Goal: Task Accomplishment & Management: Manage account settings

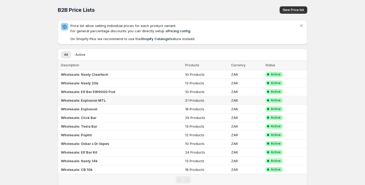
click at [86, 101] on b "Wholesale: Explosion MTL" at bounding box center [83, 101] width 45 height 4
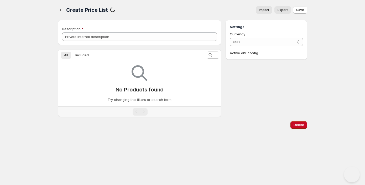
type input "Wholesale: Explosion MTL"
select select "ZAR"
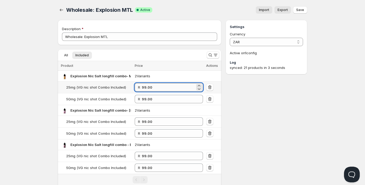
drag, startPoint x: 154, startPoint y: 88, endPoint x: 144, endPoint y: 87, distance: 10.5
click at [144, 87] on input "99.00" at bounding box center [168, 87] width 53 height 8
click at [155, 87] on input "99.00" at bounding box center [168, 87] width 53 height 8
drag, startPoint x: 151, startPoint y: 89, endPoint x: 129, endPoint y: 89, distance: 22.1
click at [129, 89] on tr "25mg (VG nic shot Combo Included) R 99.00" at bounding box center [140, 88] width 164 height 12
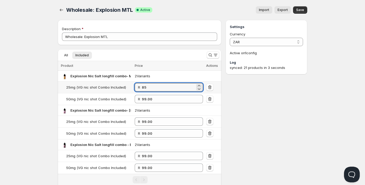
drag, startPoint x: 157, startPoint y: 86, endPoint x: 126, endPoint y: 85, distance: 31.0
click at [126, 85] on tr "25mg (VG nic shot Combo Included) R 85" at bounding box center [140, 88] width 164 height 12
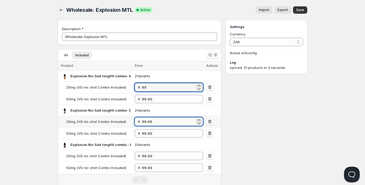
type input "85.00"
click at [146, 122] on input "99.00" at bounding box center [168, 122] width 53 height 8
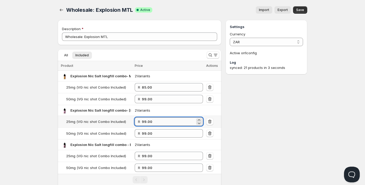
click at [146, 122] on input "99.00" at bounding box center [168, 122] width 53 height 8
paste input "85"
type input "85.00"
click at [148, 155] on input "99.00" at bounding box center [168, 156] width 53 height 8
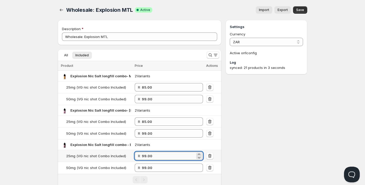
click at [148, 155] on input "99.00" at bounding box center [168, 156] width 53 height 8
paste input "85"
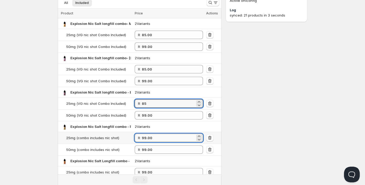
type input "85.00"
click at [150, 140] on input "99.00" at bounding box center [168, 138] width 53 height 8
paste input "85"
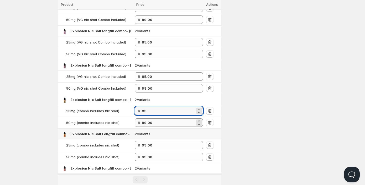
scroll to position [105, 0]
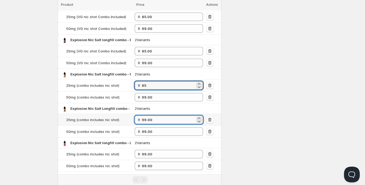
type input "85.00"
click at [154, 121] on input "99.00" at bounding box center [168, 120] width 53 height 8
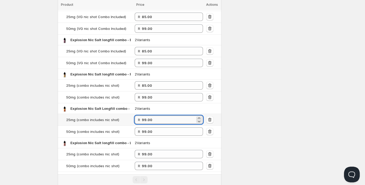
click at [154, 121] on input "99.00" at bounding box center [168, 120] width 53 height 8
drag, startPoint x: 154, startPoint y: 121, endPoint x: 134, endPoint y: 120, distance: 20.0
click at [134, 120] on tr "25mg (combo includes nic shot) R 99.00" at bounding box center [140, 120] width 164 height 12
paste input "85"
type input "85.00"
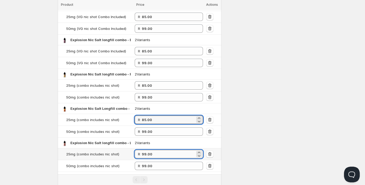
click at [152, 153] on input "99.00" at bounding box center [168, 154] width 53 height 8
click at [151, 153] on input "99.00" at bounding box center [168, 154] width 53 height 8
paste input "85"
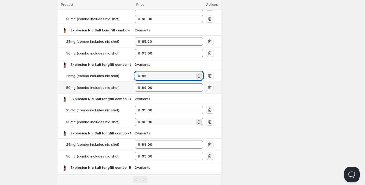
scroll to position [184, 0]
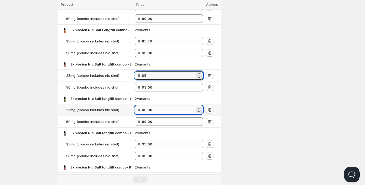
type input "85.00"
click at [148, 110] on input "99.00" at bounding box center [168, 110] width 53 height 8
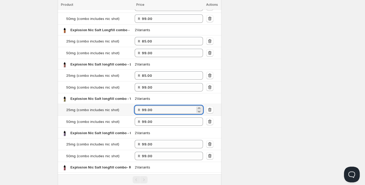
click at [148, 110] on input "99.00" at bounding box center [168, 110] width 53 height 8
paste input "85"
type input "85.00"
click at [147, 144] on input "99.00" at bounding box center [168, 144] width 53 height 8
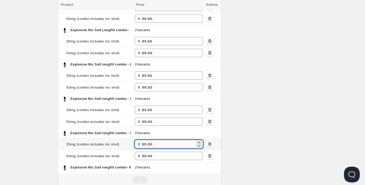
paste input "85"
type input "85.00"
click at [257, 147] on div "Settings Currency ZAR ZAR Active on 1 config Log synced: 21 products in 3 secon…" at bounding box center [267, 44] width 82 height 417
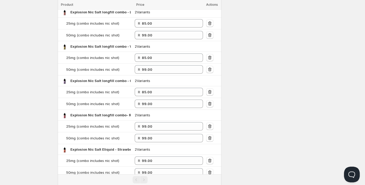
scroll to position [236, 0]
click at [147, 125] on input "99.00" at bounding box center [168, 126] width 53 height 8
paste input "85"
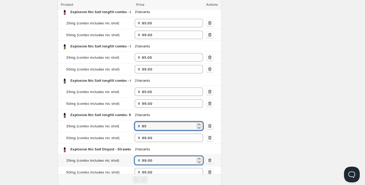
type input "85.00"
click at [147, 162] on input "99.00" at bounding box center [168, 161] width 53 height 8
paste input "85"
type input "85.00"
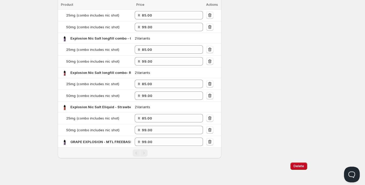
scroll to position [281, 0]
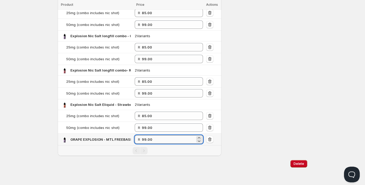
click at [146, 140] on input "99.00" at bounding box center [168, 140] width 53 height 8
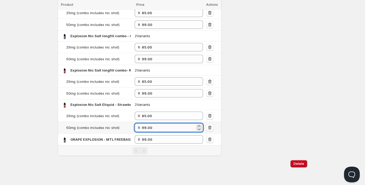
click at [154, 128] on input "99.00" at bounding box center [168, 128] width 53 height 8
drag, startPoint x: 157, startPoint y: 128, endPoint x: 125, endPoint y: 128, distance: 32.3
click at [125, 128] on tr "50mg (combo includes nic shot) R 99.00" at bounding box center [140, 128] width 164 height 12
drag, startPoint x: 156, startPoint y: 127, endPoint x: 128, endPoint y: 125, distance: 28.4
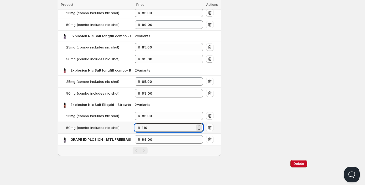
click at [128, 126] on tr "50mg (combo includes nic shot) R 110" at bounding box center [140, 128] width 164 height 12
type input "110.00"
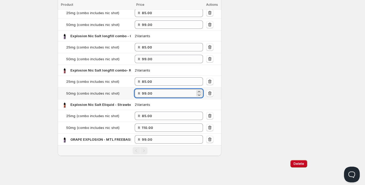
click at [148, 93] on input "99.00" at bounding box center [168, 93] width 53 height 8
paste input "11"
type input "110.00"
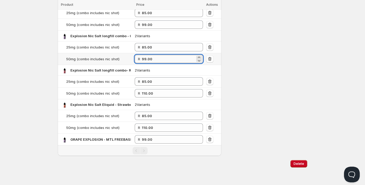
click at [152, 58] on input "99.00" at bounding box center [168, 59] width 53 height 8
drag, startPoint x: 153, startPoint y: 58, endPoint x: 99, endPoint y: 58, distance: 54.1
click at [94, 58] on tr "50mg (combo includes nic shot) R 99.00" at bounding box center [140, 59] width 164 height 12
paste input "11"
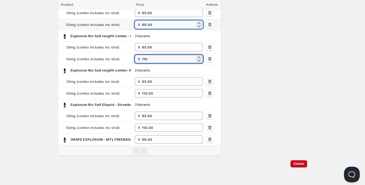
type input "110.00"
click at [151, 23] on input "99.00" at bounding box center [168, 24] width 53 height 8
paste input "11"
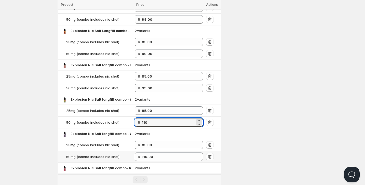
scroll to position [176, 0]
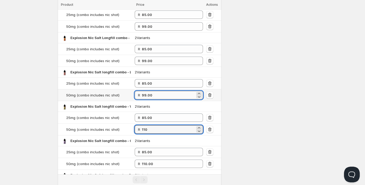
type input "110.00"
click at [151, 95] on input "99.00" at bounding box center [168, 95] width 53 height 8
click at [151, 94] on input "99.00" at bounding box center [168, 95] width 53 height 8
paste input "11"
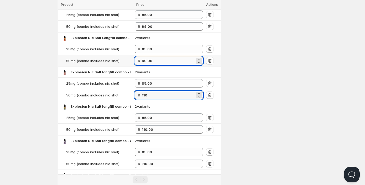
type input "110.00"
click at [152, 59] on input "99.00" at bounding box center [168, 61] width 53 height 8
paste input "11"
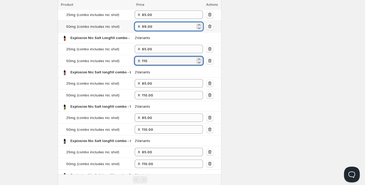
type input "110.00"
click at [148, 29] on input "99.00" at bounding box center [168, 26] width 53 height 8
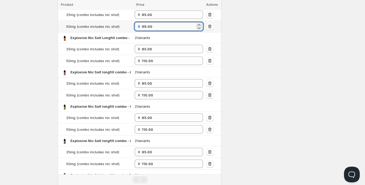
click at [148, 29] on input "99.00" at bounding box center [168, 26] width 53 height 8
paste input "11"
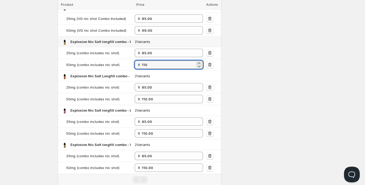
scroll to position [71, 0]
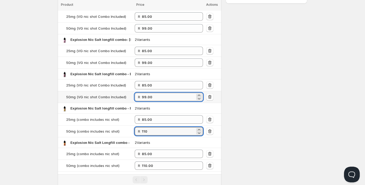
type input "110.00"
click at [151, 96] on input "99.00" at bounding box center [168, 97] width 53 height 8
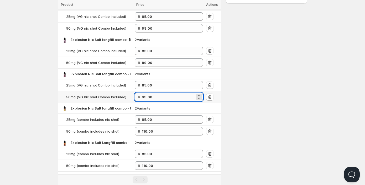
click at [151, 96] on input "99.00" at bounding box center [168, 97] width 53 height 8
paste input "11"
type input "110.00"
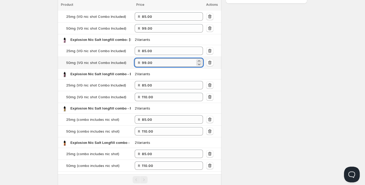
click at [148, 61] on input "99.00" at bounding box center [168, 63] width 53 height 8
paste input "11"
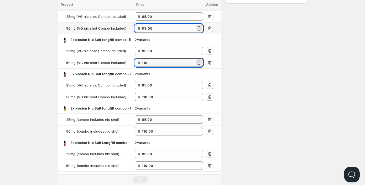
type input "110.00"
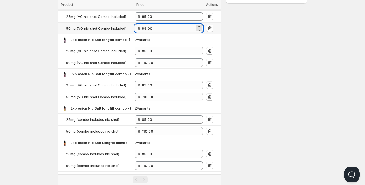
click at [149, 29] on input "99.00" at bounding box center [168, 28] width 53 height 8
paste input "11"
type input "110.00"
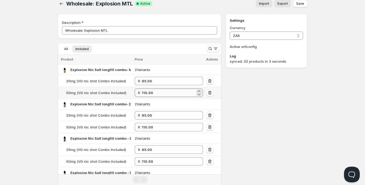
scroll to position [0, 0]
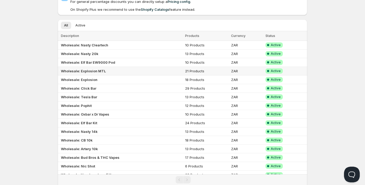
scroll to position [53, 0]
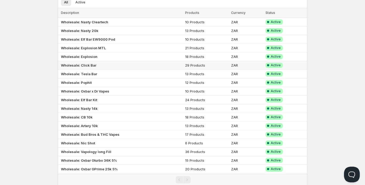
click at [84, 64] on b "Wholesale: Click Bar" at bounding box center [78, 65] width 35 height 4
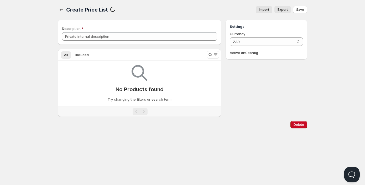
type input "Wholesale: Click Bar"
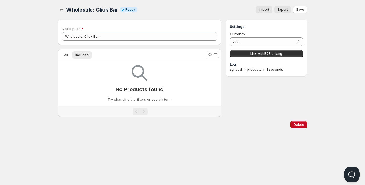
scroll to position [53, 0]
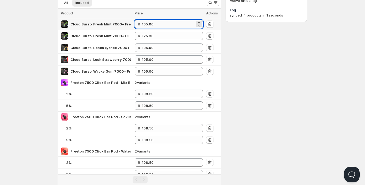
click at [147, 25] on input "105.00" at bounding box center [168, 24] width 53 height 8
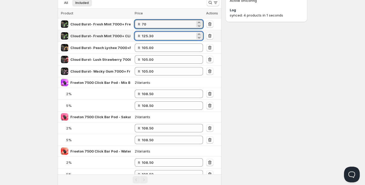
type input "70.00"
click at [147, 37] on input "125.30" at bounding box center [168, 36] width 53 height 8
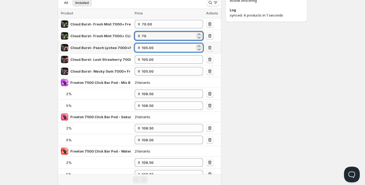
type input "70.00"
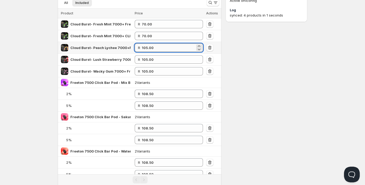
click at [152, 51] on input "105.00" at bounding box center [168, 48] width 53 height 8
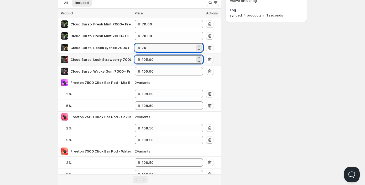
type input "70.00"
click at [150, 60] on input "105.00" at bounding box center [168, 59] width 53 height 8
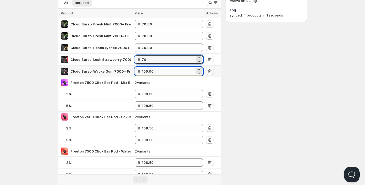
type input "70.00"
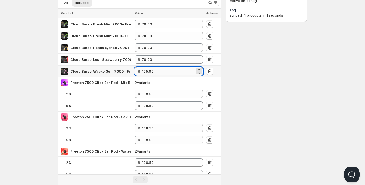
click at [149, 69] on input "105.00" at bounding box center [168, 71] width 53 height 8
type input "70.00"
click at [150, 92] on input "108.50" at bounding box center [168, 94] width 53 height 8
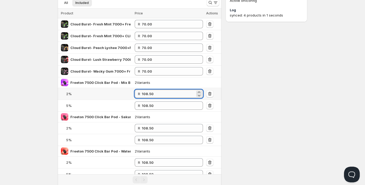
click at [150, 92] on input "108.50" at bounding box center [168, 94] width 53 height 8
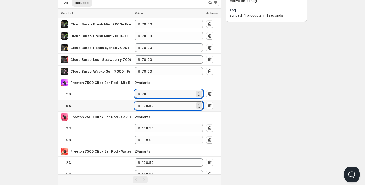
type input "70.00"
click at [149, 107] on input "108.50" at bounding box center [168, 106] width 53 height 8
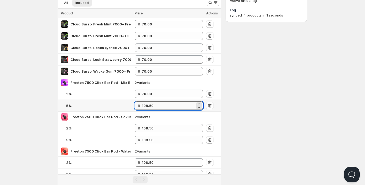
click at [149, 107] on input "108.50" at bounding box center [168, 106] width 53 height 8
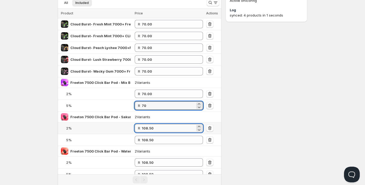
type input "70.00"
click at [152, 131] on input "108.50" at bounding box center [168, 128] width 53 height 8
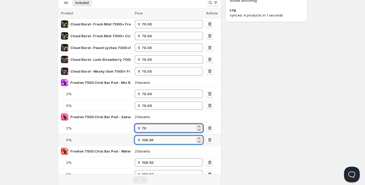
type input "70.00"
click at [144, 139] on input "108.50" at bounding box center [168, 140] width 53 height 8
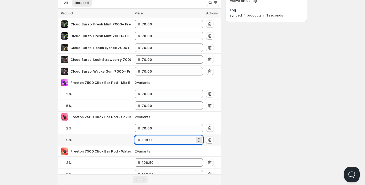
click at [144, 139] on input "108.50" at bounding box center [168, 140] width 53 height 8
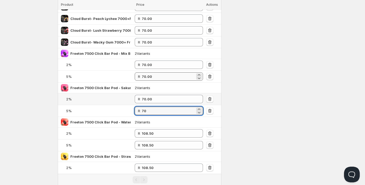
scroll to position [105, 0]
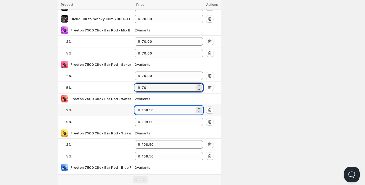
type input "70.00"
click at [148, 112] on input "108.50" at bounding box center [168, 110] width 53 height 8
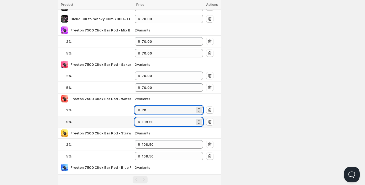
type input "70.00"
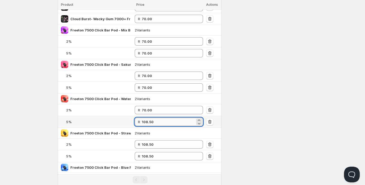
click at [144, 125] on input "108.50" at bounding box center [168, 122] width 53 height 8
type input "70.00"
click at [152, 143] on input "108.50" at bounding box center [168, 145] width 53 height 8
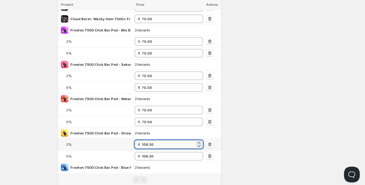
click at [152, 143] on input "108.50" at bounding box center [168, 145] width 53 height 8
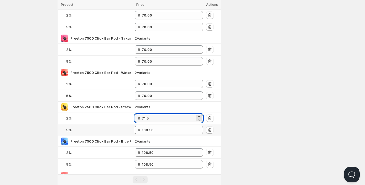
scroll to position [158, 0]
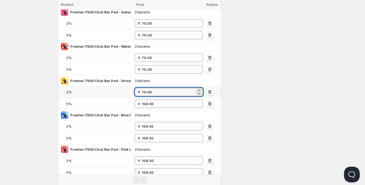
drag, startPoint x: 158, startPoint y: 94, endPoint x: 134, endPoint y: 93, distance: 23.9
click at [135, 93] on tr "2% R 70.00" at bounding box center [140, 92] width 164 height 12
type input "70.00"
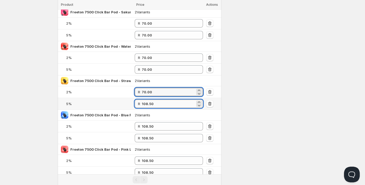
click at [148, 105] on input "108.50" at bounding box center [168, 104] width 53 height 8
paste input "70.0"
type input "70.00"
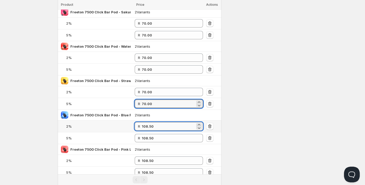
click at [151, 126] on input "108.50" at bounding box center [168, 126] width 53 height 8
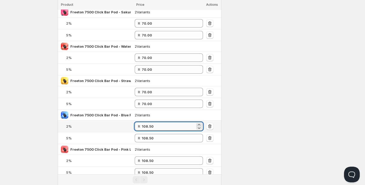
click at [151, 126] on input "108.50" at bounding box center [168, 126] width 53 height 8
paste input "70.0"
type input "70.00"
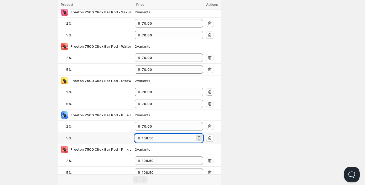
click at [149, 138] on input "108.50" at bounding box center [168, 138] width 53 height 8
paste input "70.0"
type input "70.00"
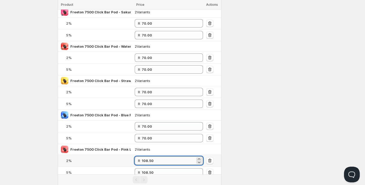
click at [147, 161] on input "108.50" at bounding box center [168, 161] width 53 height 8
paste input "70.0"
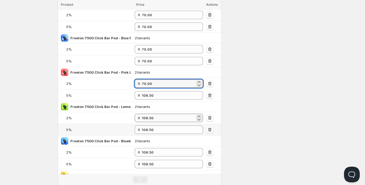
scroll to position [236, 0]
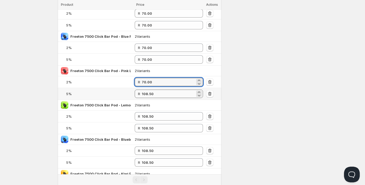
type input "70.00"
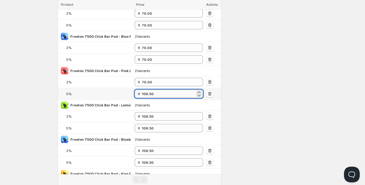
click at [150, 94] on input "108.50" at bounding box center [168, 94] width 53 height 8
paste input "70.0"
type input "70.00"
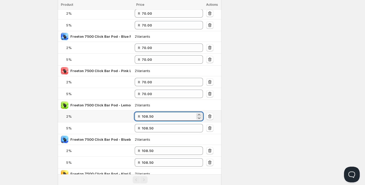
click at [149, 117] on input "108.50" at bounding box center [168, 116] width 53 height 8
paste input "70.0"
type input "70.00"
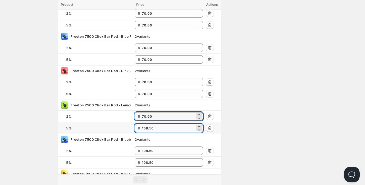
click at [149, 130] on input "108.50" at bounding box center [168, 128] width 53 height 8
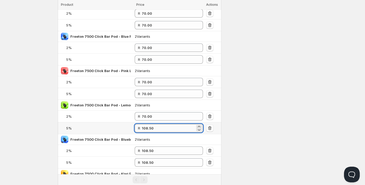
click at [149, 130] on input "108.50" at bounding box center [168, 128] width 53 height 8
paste input "70.0"
type input "70.00"
click at [148, 151] on input "108.50" at bounding box center [168, 151] width 53 height 8
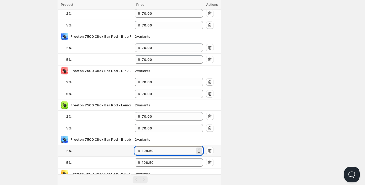
paste input "70.0"
type input "70.00"
click at [277, 131] on div "Settings Currency ZAR ZAR Active on 1 config Log synced: 4 products in 1 seconds" at bounding box center [267, 40] width 82 height 512
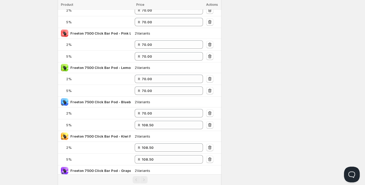
scroll to position [315, 0]
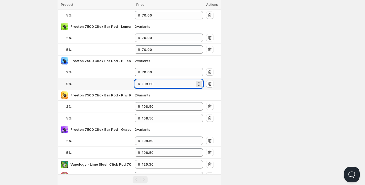
click at [149, 83] on input "108.50" at bounding box center [168, 84] width 53 height 8
paste input "70.0"
type input "70.00"
click at [149, 109] on input "108.50" at bounding box center [168, 106] width 53 height 8
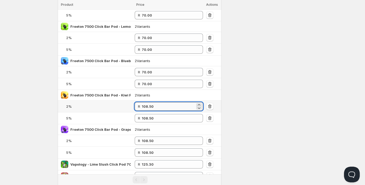
click at [149, 108] on input "108.50" at bounding box center [168, 106] width 53 height 8
paste input "70.0"
type input "70.00"
click at [149, 118] on input "108.50" at bounding box center [168, 118] width 53 height 8
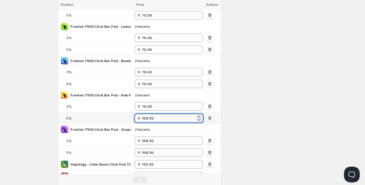
click at [149, 118] on input "108.50" at bounding box center [168, 118] width 53 height 8
paste input "70.0"
type input "70.00"
click at [148, 141] on input "108.50" at bounding box center [168, 141] width 53 height 8
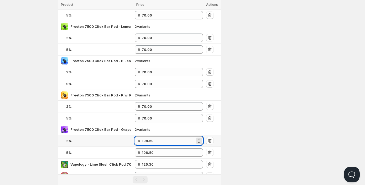
click at [148, 141] on input "108.50" at bounding box center [168, 141] width 53 height 8
paste input "70.0"
type input "70.00"
click at [149, 152] on input "108.50" at bounding box center [168, 153] width 53 height 8
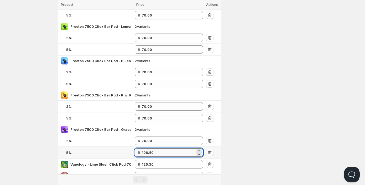
paste input "70.0"
type input "70.00"
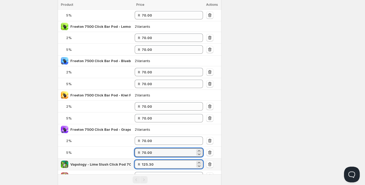
click at [148, 164] on input "125.30" at bounding box center [168, 165] width 53 height 8
paste input "70.0"
type input "70.00"
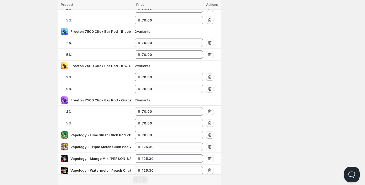
scroll to position [368, 0]
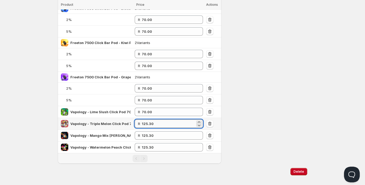
click at [154, 124] on input "125.30" at bounding box center [168, 124] width 53 height 8
drag, startPoint x: 155, startPoint y: 124, endPoint x: 132, endPoint y: 122, distance: 23.5
click at [132, 122] on tr "Vapology - Triple Melon Click Pod 7000+ Free Click Bar Battery R 125.30" at bounding box center [140, 124] width 164 height 12
paste input "70.0"
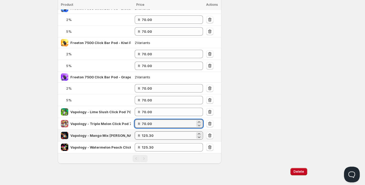
type input "70.00"
click at [151, 135] on input "125.30" at bounding box center [168, 136] width 53 height 8
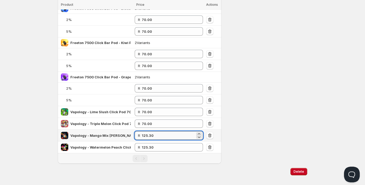
click at [151, 135] on input "125.30" at bounding box center [168, 136] width 53 height 8
paste input "70.0"
type input "70.00"
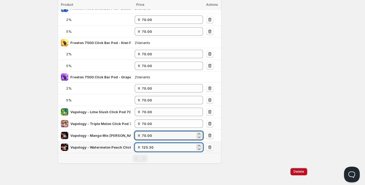
click at [150, 149] on input "125.30" at bounding box center [168, 147] width 53 height 8
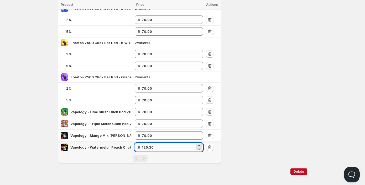
click at [150, 149] on input "125.30" at bounding box center [168, 147] width 53 height 8
paste input "70.0"
type input "70.00"
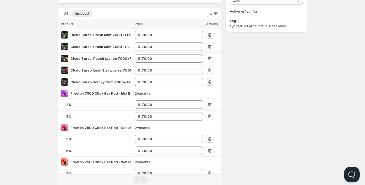
scroll to position [0, 0]
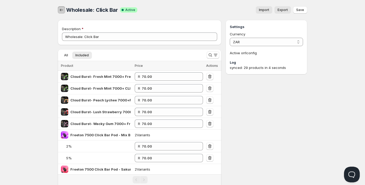
click at [60, 9] on icon "button" at bounding box center [61, 9] width 5 height 5
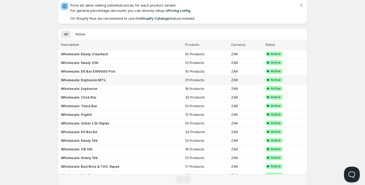
scroll to position [26, 0]
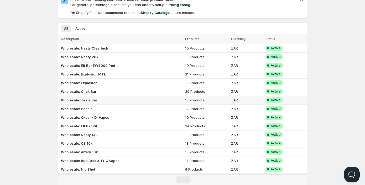
click at [77, 100] on b "Wholesale: Tesla Bar" at bounding box center [79, 100] width 36 height 4
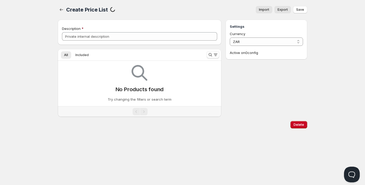
type input "Wholesale: Tesla Bar"
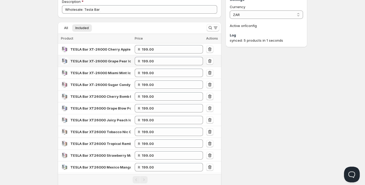
scroll to position [0, 0]
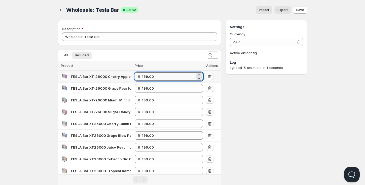
click at [149, 76] on input "199.00" at bounding box center [168, 77] width 53 height 8
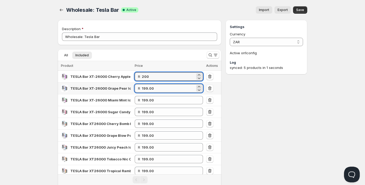
type input "200.00"
click at [152, 91] on input "199.00" at bounding box center [168, 88] width 53 height 8
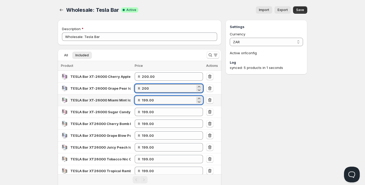
type input "200.00"
click at [150, 101] on input "199.00" at bounding box center [168, 100] width 53 height 8
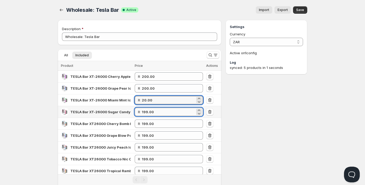
click at [154, 110] on input "199.00" at bounding box center [168, 112] width 53 height 8
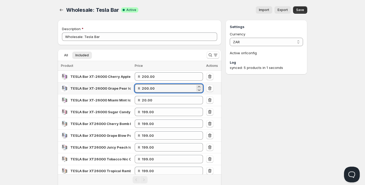
drag, startPoint x: 158, startPoint y: 90, endPoint x: 129, endPoint y: 90, distance: 28.9
click at [129, 90] on tr "TESLA Bar XT-26000 Grape Pear Ice Nic Control 50mg R 200.00" at bounding box center [140, 89] width 164 height 12
click at [162, 99] on input "20.00" at bounding box center [168, 100] width 53 height 8
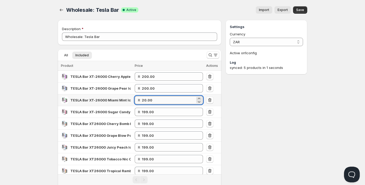
click at [162, 99] on input "20.00" at bounding box center [168, 100] width 53 height 8
drag, startPoint x: 159, startPoint y: 101, endPoint x: 118, endPoint y: 101, distance: 41.5
click at [118, 101] on tr "TESLA Bar XT-26000 Miami Mint Ice Nic Control 50mg R 20.00" at bounding box center [140, 101] width 164 height 12
paste input "0"
type input "200.00"
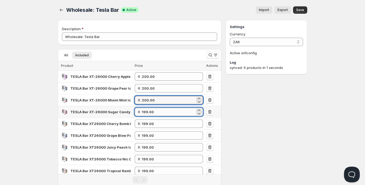
click at [149, 112] on input "199.00" at bounding box center [168, 112] width 53 height 8
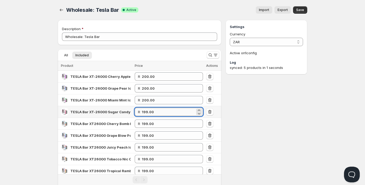
click at [149, 112] on input "199.00" at bounding box center [168, 112] width 53 height 8
paste input "200"
type input "200.00"
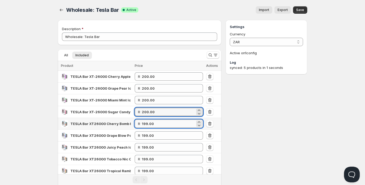
click at [150, 124] on input "199.00" at bounding box center [168, 124] width 53 height 8
paste input "200"
type input "200.00"
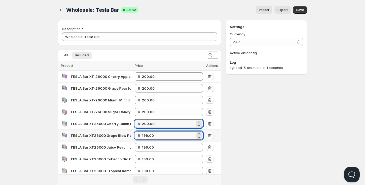
click at [150, 135] on input "199.00" at bounding box center [168, 136] width 53 height 8
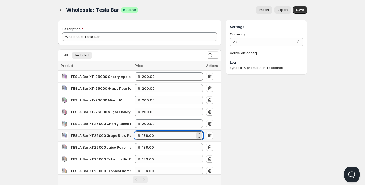
click at [150, 135] on input "199.00" at bounding box center [168, 136] width 53 height 8
paste input "200"
type input "200.00"
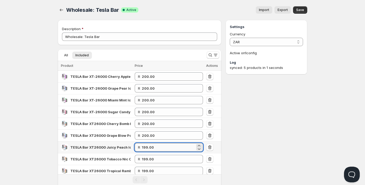
click at [153, 150] on input "199.00" at bounding box center [168, 147] width 53 height 8
click at [152, 150] on input "199.00" at bounding box center [168, 147] width 53 height 8
paste input "200"
type input "200.00"
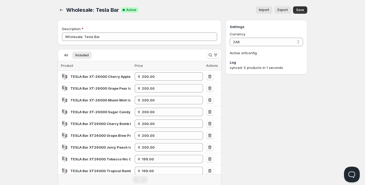
click at [242, 137] on div "Settings Currency ZAR ZAR Active on 1 config Log synced: 5 products in 1 seconds" at bounding box center [267, 127] width 82 height 215
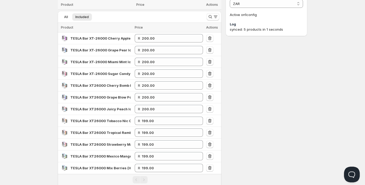
scroll to position [79, 0]
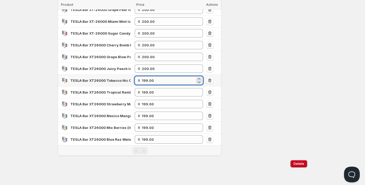
click at [150, 78] on input "199.00" at bounding box center [168, 80] width 53 height 8
paste input "200"
type input "200.00"
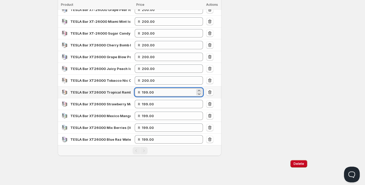
click at [150, 94] on input "199.00" at bounding box center [168, 92] width 53 height 8
paste input "200"
type input "200.00"
click at [151, 104] on input "199.00" at bounding box center [168, 104] width 53 height 8
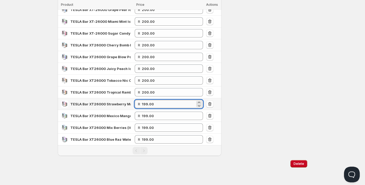
click at [151, 104] on input "199.00" at bounding box center [168, 104] width 53 height 8
paste input "200"
type input "200.00"
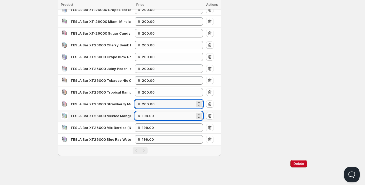
click at [152, 117] on input "199.00" at bounding box center [168, 116] width 53 height 8
paste input "200"
type input "200.00"
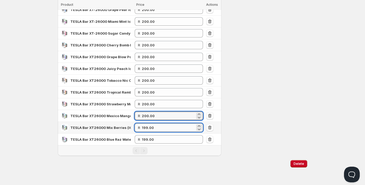
click at [152, 127] on input "199.00" at bounding box center [168, 128] width 53 height 8
paste input "200"
type input "200.00"
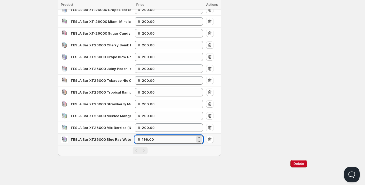
click at [152, 138] on input "199.00" at bounding box center [168, 140] width 53 height 8
paste input "200"
type input "200.00"
click at [251, 115] on div "Settings Currency ZAR ZAR Active on 1 config Log synced: 5 products in 1 seconds" at bounding box center [267, 48] width 82 height 215
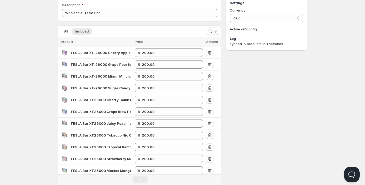
scroll to position [0, 0]
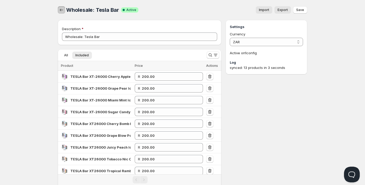
click at [64, 10] on icon "button" at bounding box center [61, 9] width 5 height 5
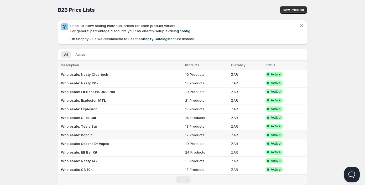
click at [84, 136] on b "Wholesale: Pophit" at bounding box center [76, 135] width 31 height 4
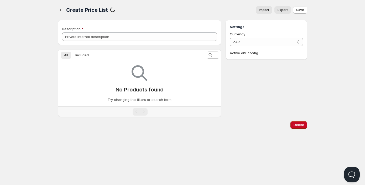
type input "Wholesale: Pophit"
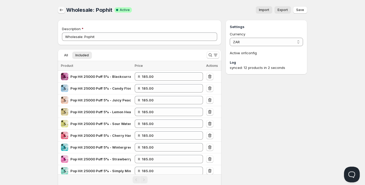
click at [61, 10] on icon "button" at bounding box center [61, 9] width 5 height 5
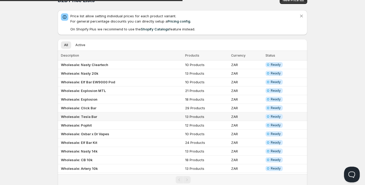
scroll to position [26, 0]
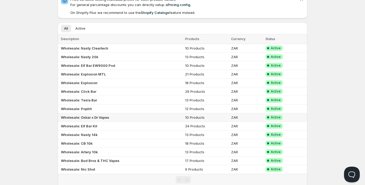
click at [81, 117] on b "Wholesale: Oxbar x Dr Vapes" at bounding box center [85, 118] width 48 height 4
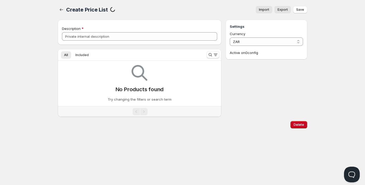
type input "Wholesale: Oxbar x Dr Vapes"
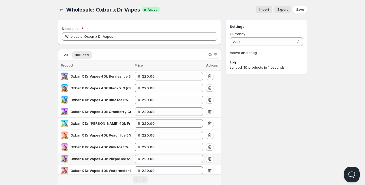
scroll to position [26, 0]
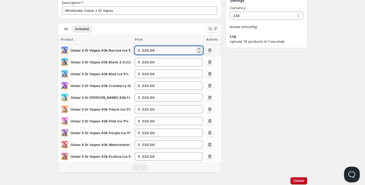
click at [149, 53] on input "220.00" at bounding box center [168, 50] width 53 height 8
drag, startPoint x: 158, startPoint y: 51, endPoint x: 122, endPoint y: 50, distance: 36.0
click at [123, 50] on tr "Oxbar X Dr Vapes 40k Berries Ice 5% R 2.00" at bounding box center [140, 51] width 164 height 12
type input "1"
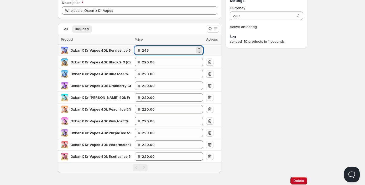
drag, startPoint x: 139, startPoint y: 49, endPoint x: 123, endPoint y: 44, distance: 16.4
click at [123, 44] on table "Product Price Actions Oxbar X Dr Vapes 40k Berries Ice 5% R 245 Oxbar X Dr Vape…" at bounding box center [140, 99] width 164 height 128
type input "245.00"
click at [148, 61] on input "220.00" at bounding box center [168, 62] width 53 height 8
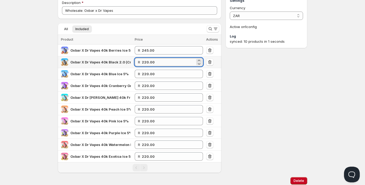
click at [147, 61] on input "220.00" at bounding box center [168, 62] width 53 height 8
paste input "45"
type input "245.00"
click at [151, 73] on input "220.00" at bounding box center [168, 74] width 53 height 8
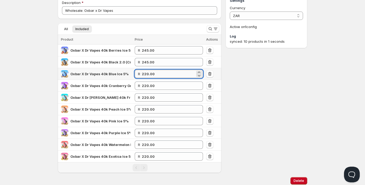
click at [151, 73] on input "220.00" at bounding box center [168, 74] width 53 height 8
paste input "45"
type input "245.00"
click at [151, 85] on input "220.00" at bounding box center [168, 86] width 53 height 8
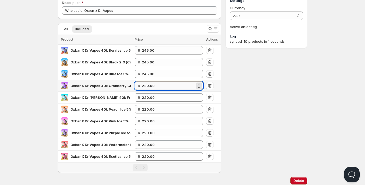
click at [151, 84] on input "220.00" at bounding box center [168, 86] width 53 height 8
paste input "45"
type input "245.00"
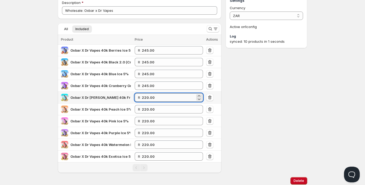
click at [152, 97] on input "220.00" at bounding box center [168, 98] width 53 height 8
paste input "45"
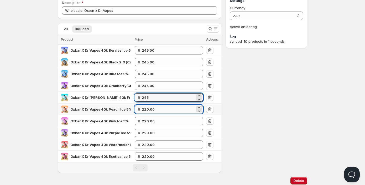
type input "245.00"
click at [148, 111] on input "220.00" at bounding box center [168, 109] width 53 height 8
paste input "45"
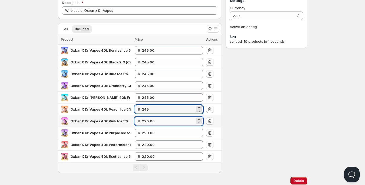
type input "245.00"
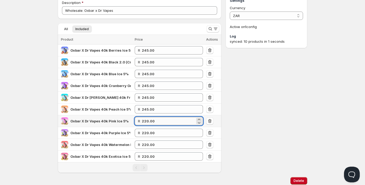
click at [148, 120] on input "220.00" at bounding box center [168, 121] width 53 height 8
paste input "45"
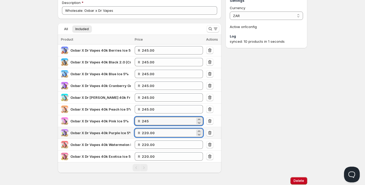
type input "245.00"
click at [149, 134] on input "220.00" at bounding box center [168, 133] width 53 height 8
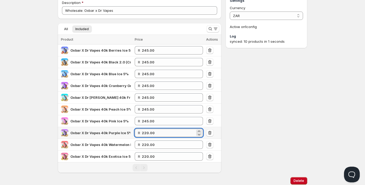
click at [149, 134] on input "220.00" at bounding box center [168, 133] width 53 height 8
paste input "45"
type input "245.00"
click at [149, 146] on input "220.00" at bounding box center [168, 145] width 53 height 8
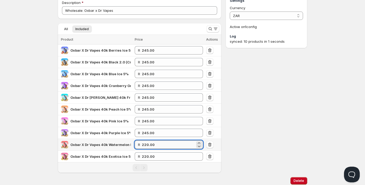
click at [149, 146] on input "220.00" at bounding box center [168, 145] width 53 height 8
paste input "45"
type input "245.00"
click at [150, 156] on input "220.00" at bounding box center [168, 157] width 53 height 8
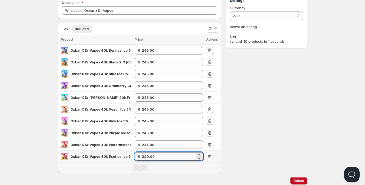
paste input "45"
type input "245.00"
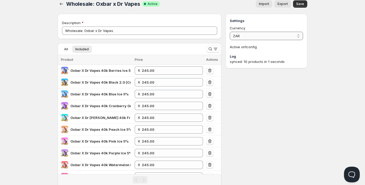
scroll to position [0, 0]
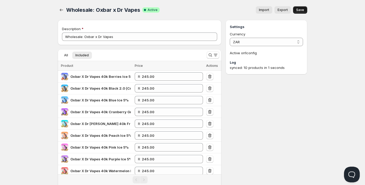
click at [298, 9] on span "Save" at bounding box center [300, 10] width 8 height 4
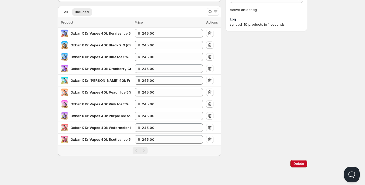
click at [233, 129] on div "Settings Currency ZAR ZAR Active on 1 config Log synced: 10 products in 1 secon…" at bounding box center [267, 67] width 82 height 180
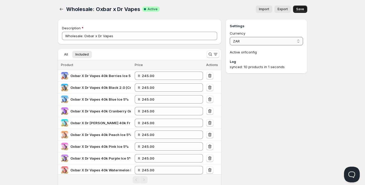
scroll to position [0, 0]
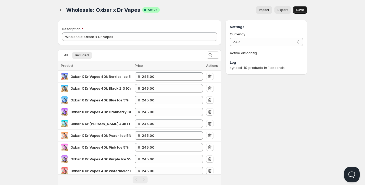
click at [301, 11] on span "Save" at bounding box center [300, 10] width 8 height 4
